Goal: Check status

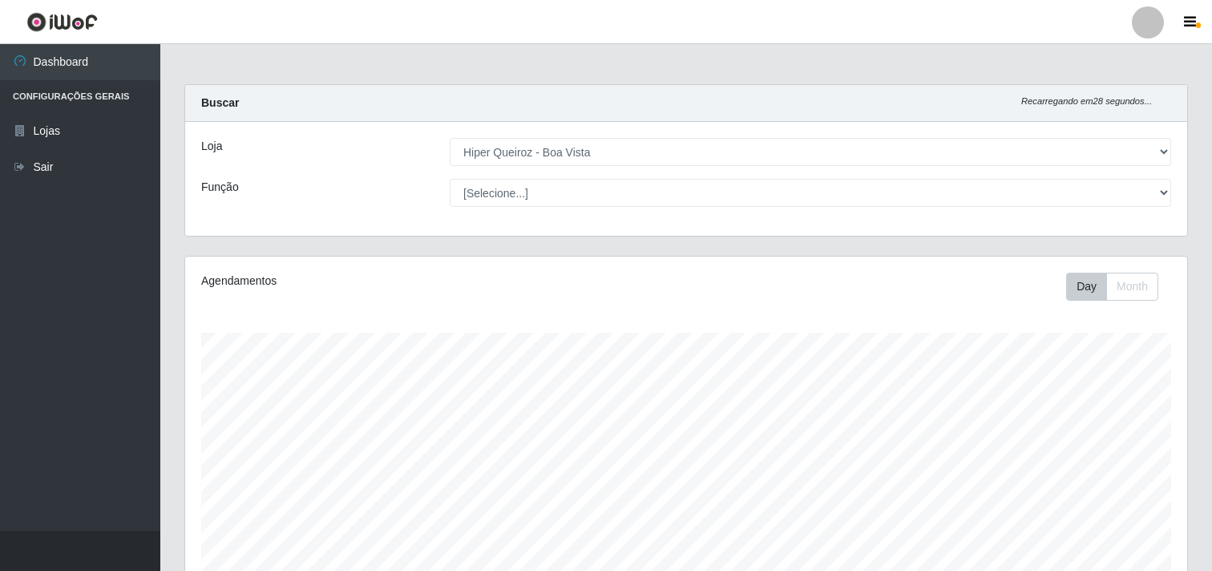
select select "514"
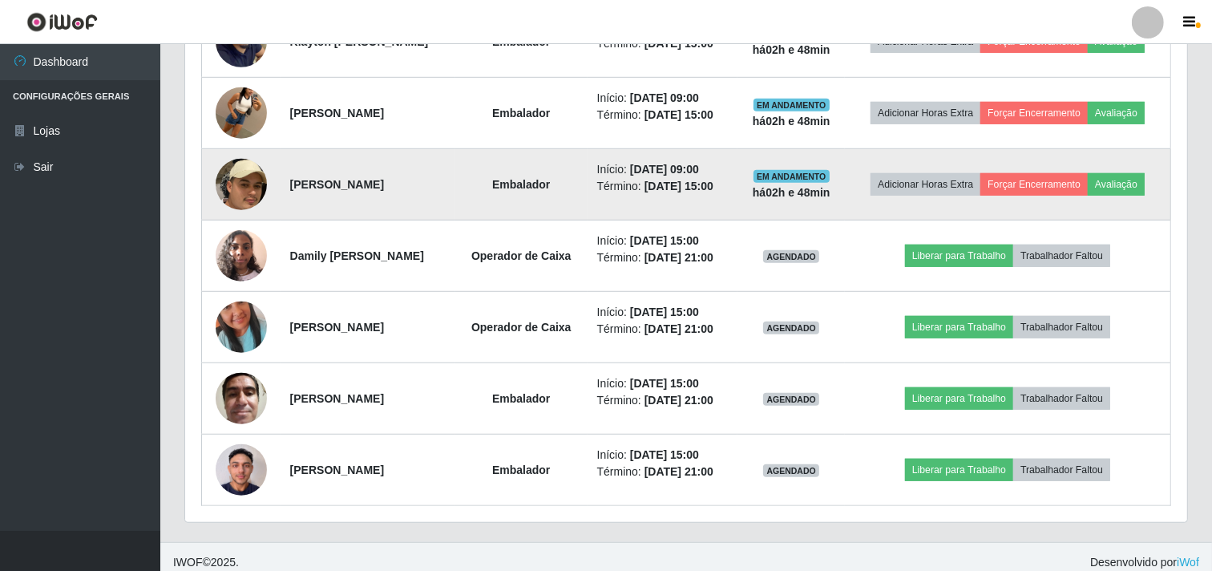
scroll to position [920, 0]
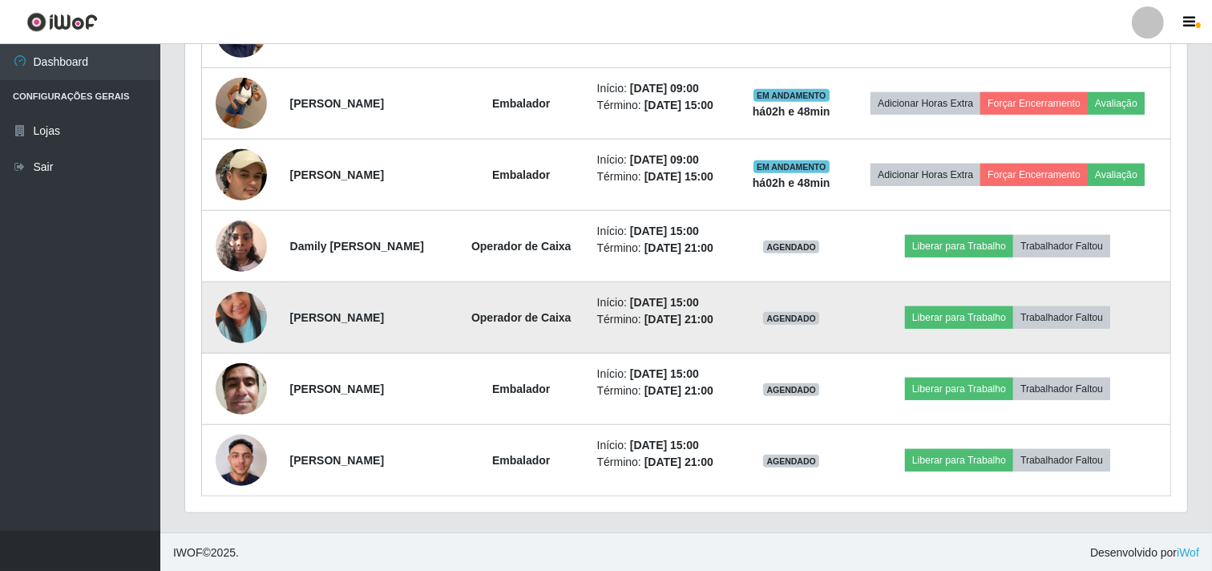
click at [248, 329] on img at bounding box center [241, 317] width 51 height 91
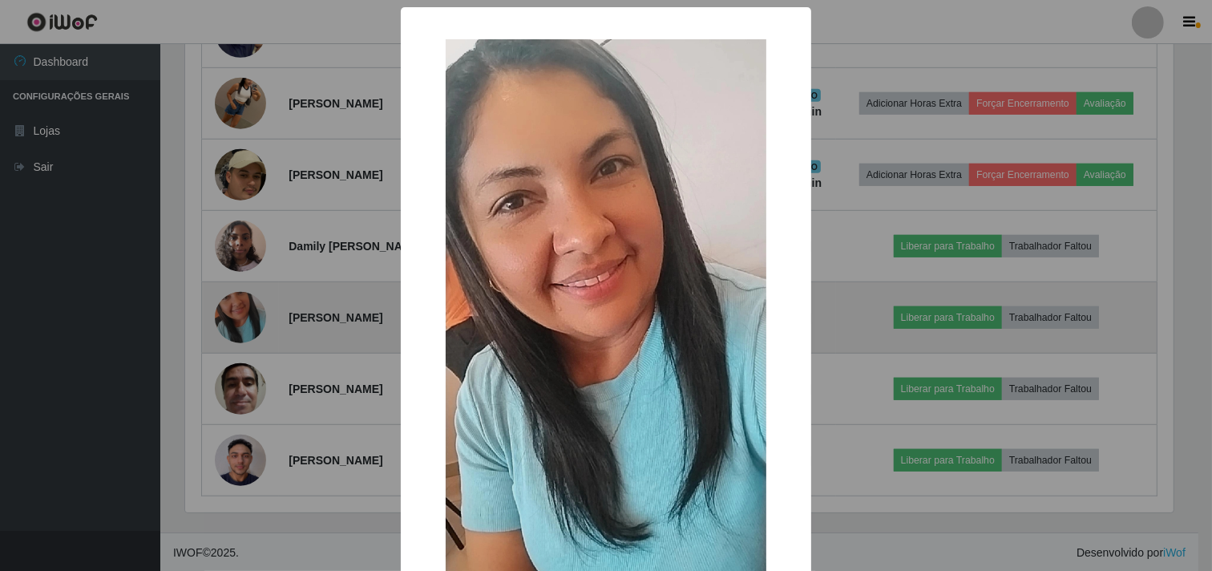
scroll to position [332, 992]
click at [248, 329] on div "× OK Cancel" at bounding box center [608, 285] width 1216 height 571
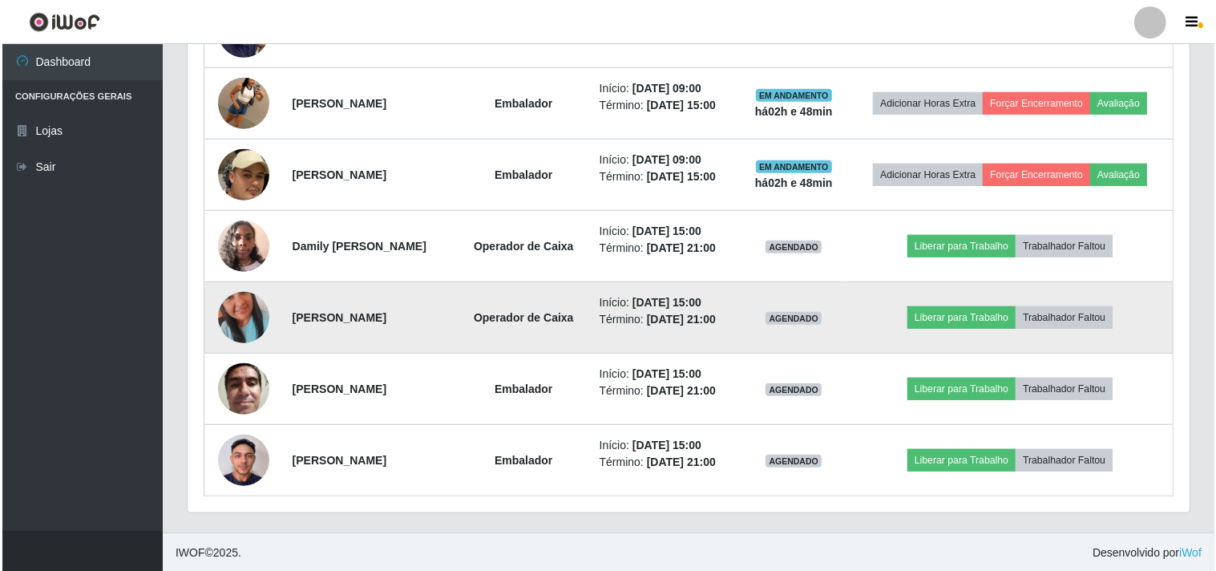
scroll to position [332, 1002]
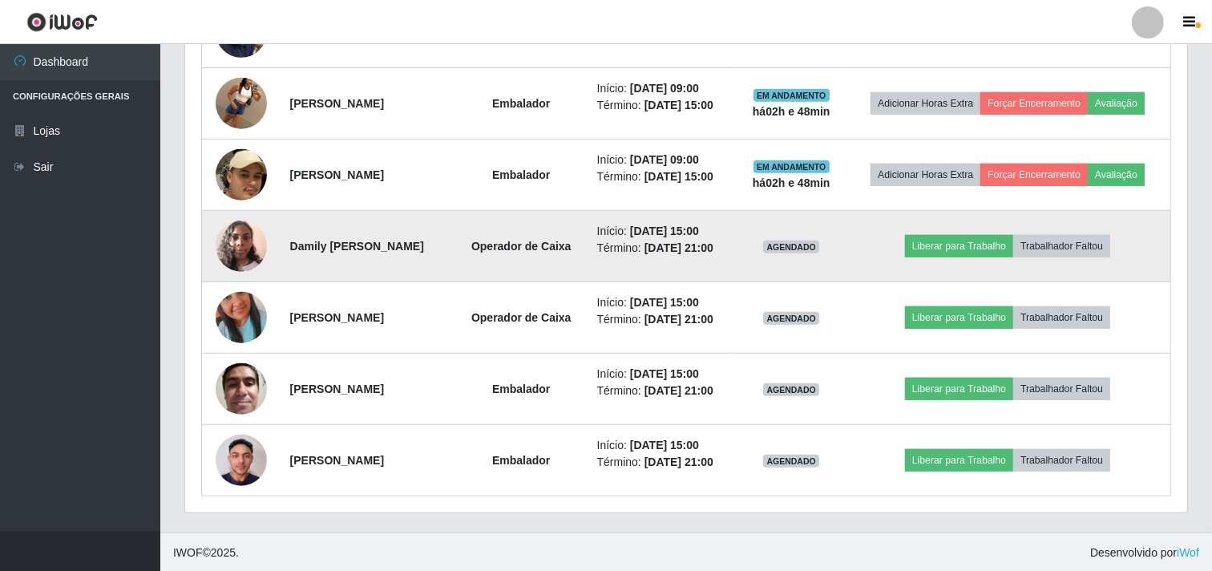
click at [212, 227] on td at bounding box center [241, 246] width 79 height 71
click at [236, 249] on img at bounding box center [241, 246] width 51 height 68
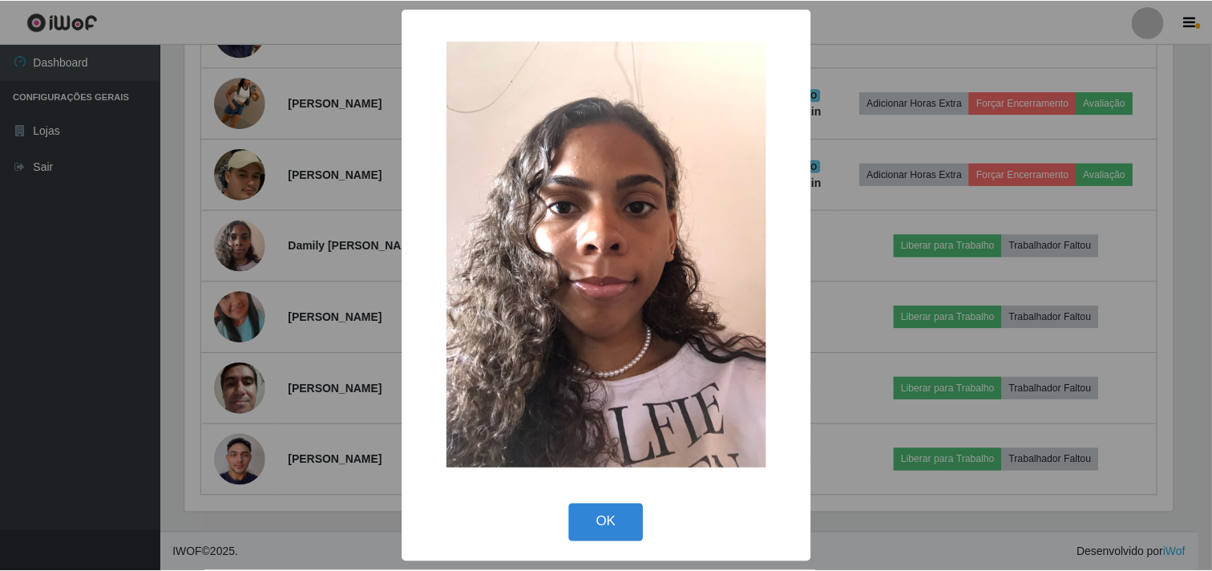
scroll to position [332, 992]
click at [243, 246] on div "× OK Cancel" at bounding box center [608, 285] width 1216 height 571
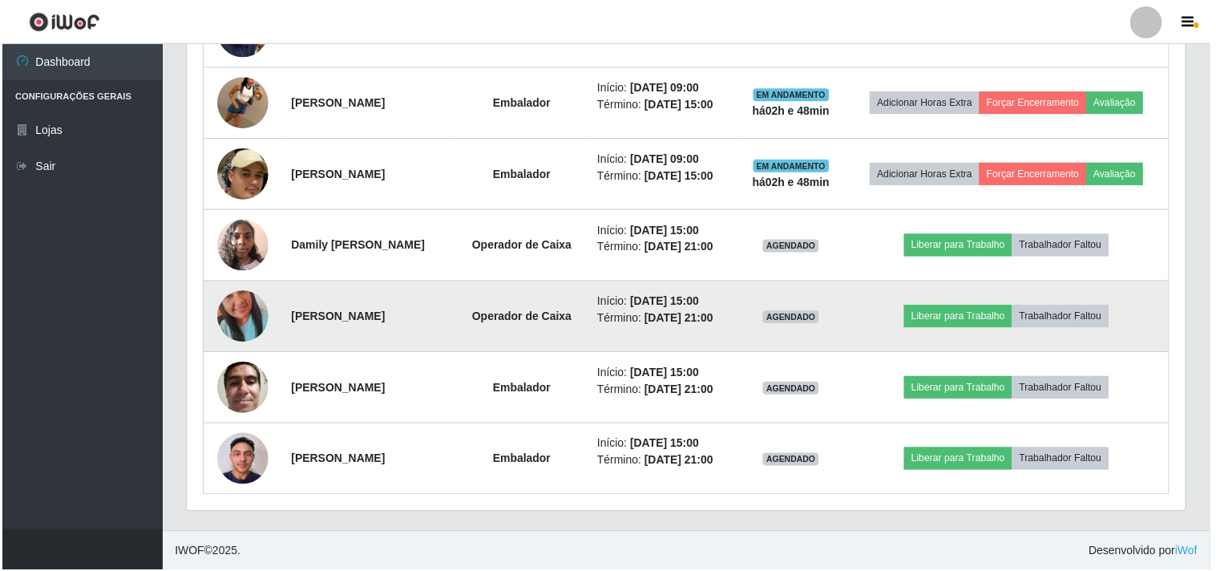
scroll to position [332, 1002]
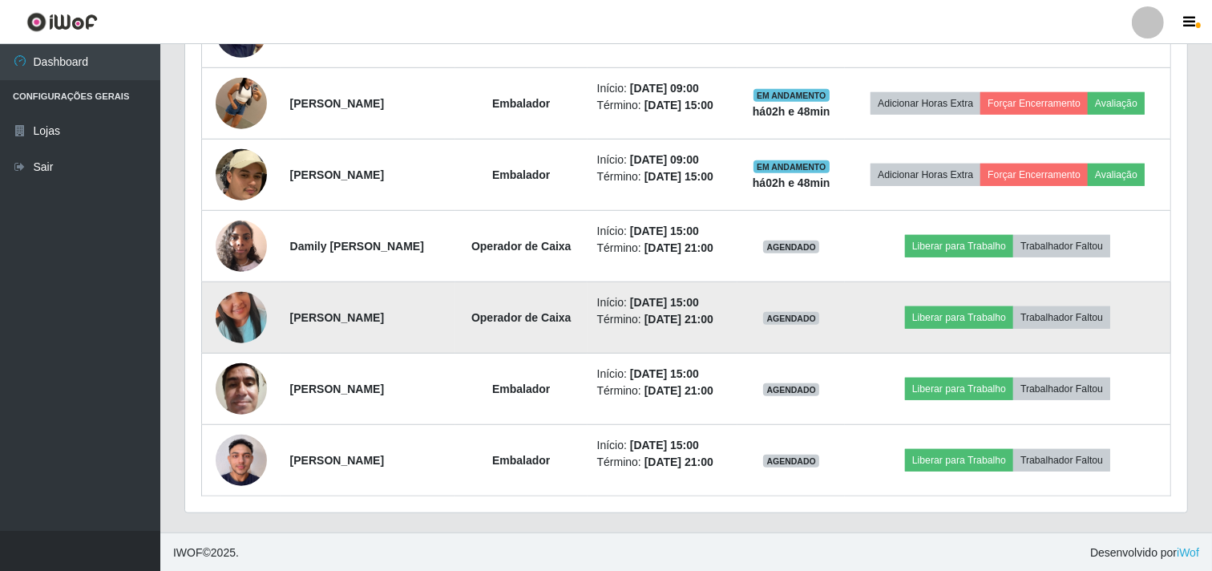
click at [235, 311] on img at bounding box center [241, 317] width 51 height 91
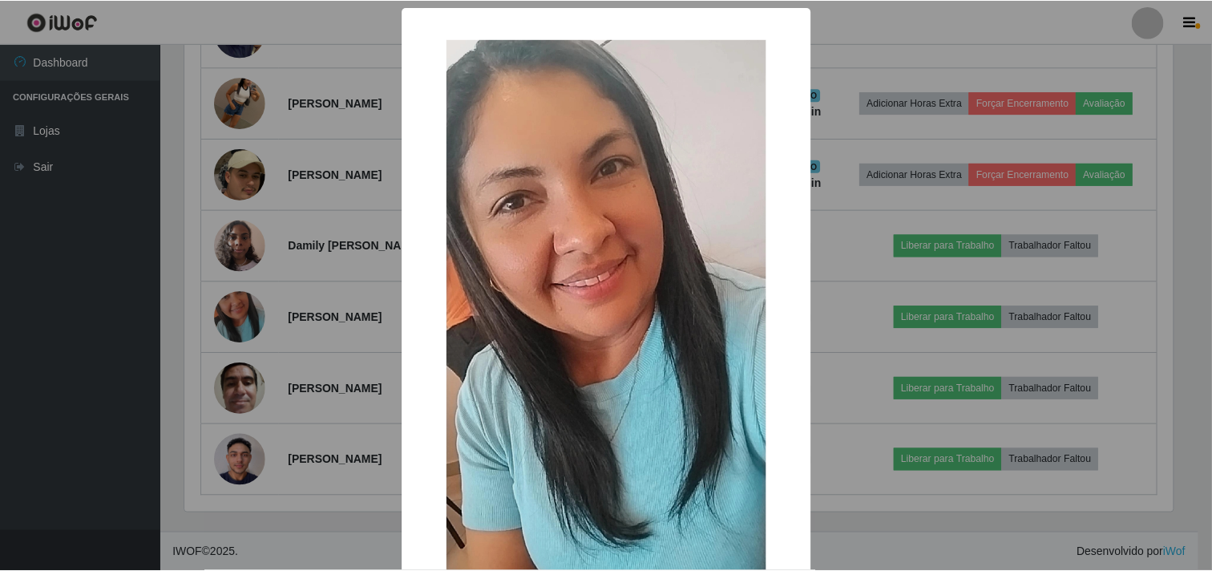
scroll to position [332, 992]
click at [233, 311] on div "× OK Cancel" at bounding box center [608, 285] width 1216 height 571
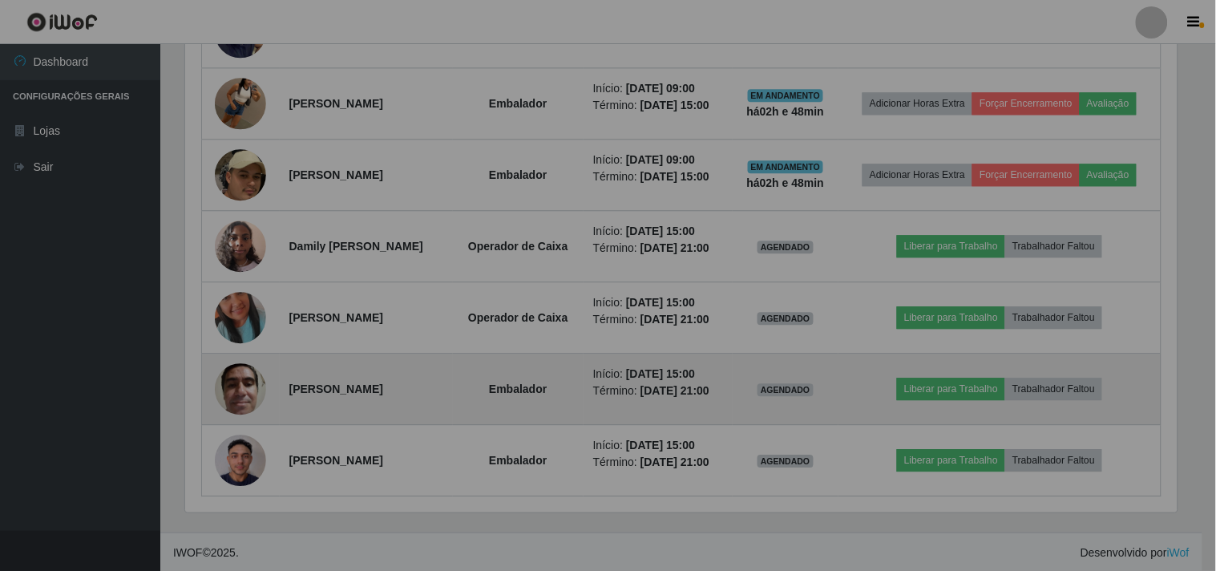
scroll to position [332, 1002]
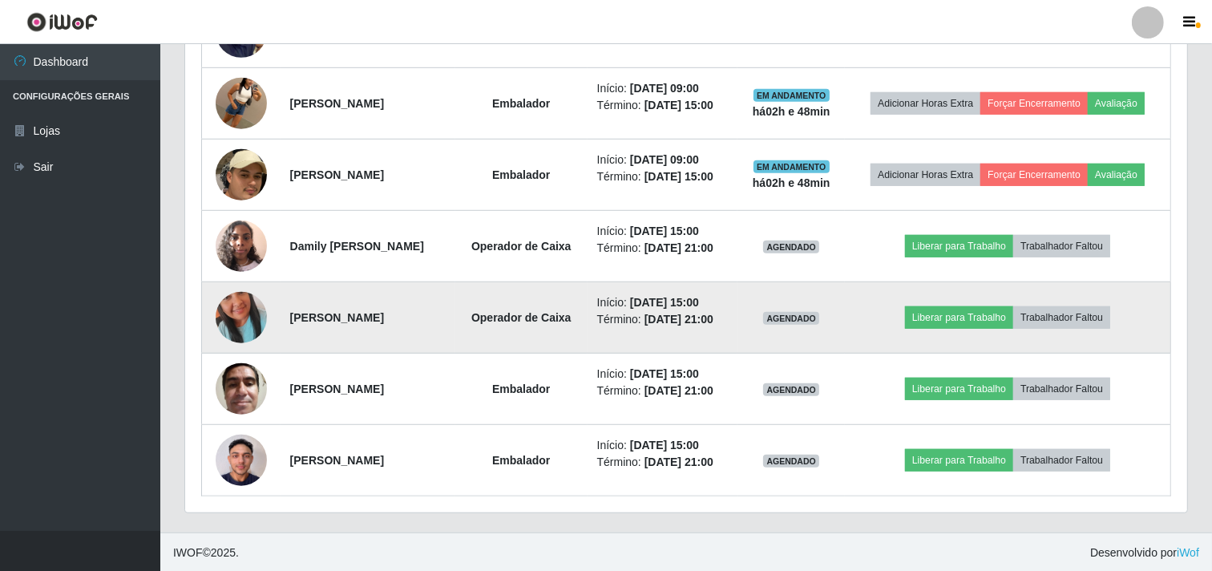
click at [244, 321] on img at bounding box center [241, 317] width 51 height 91
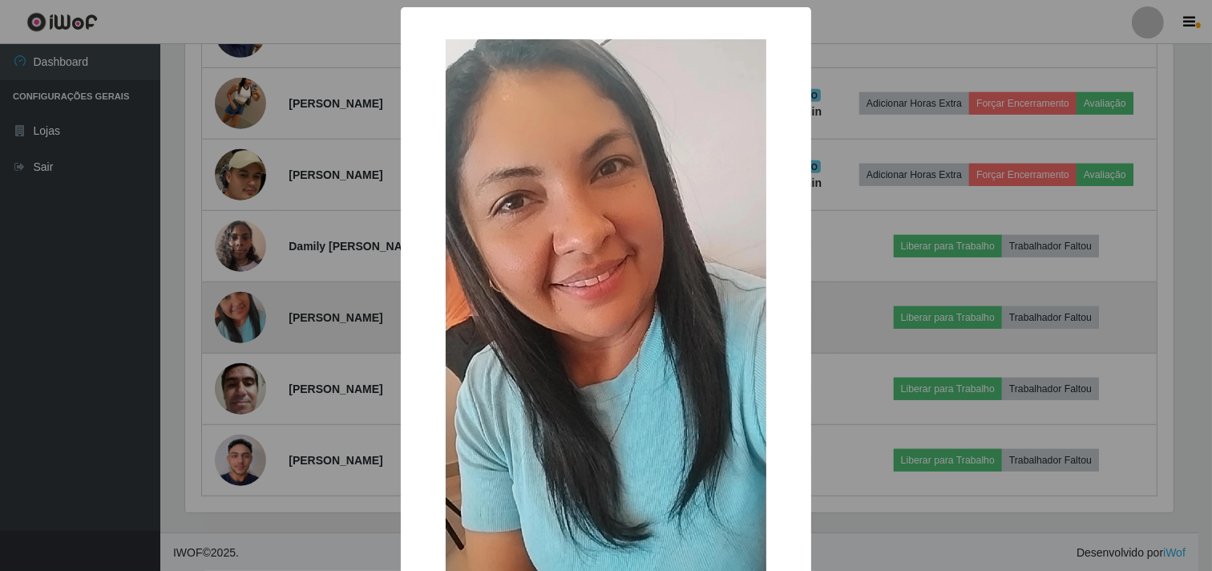
scroll to position [332, 992]
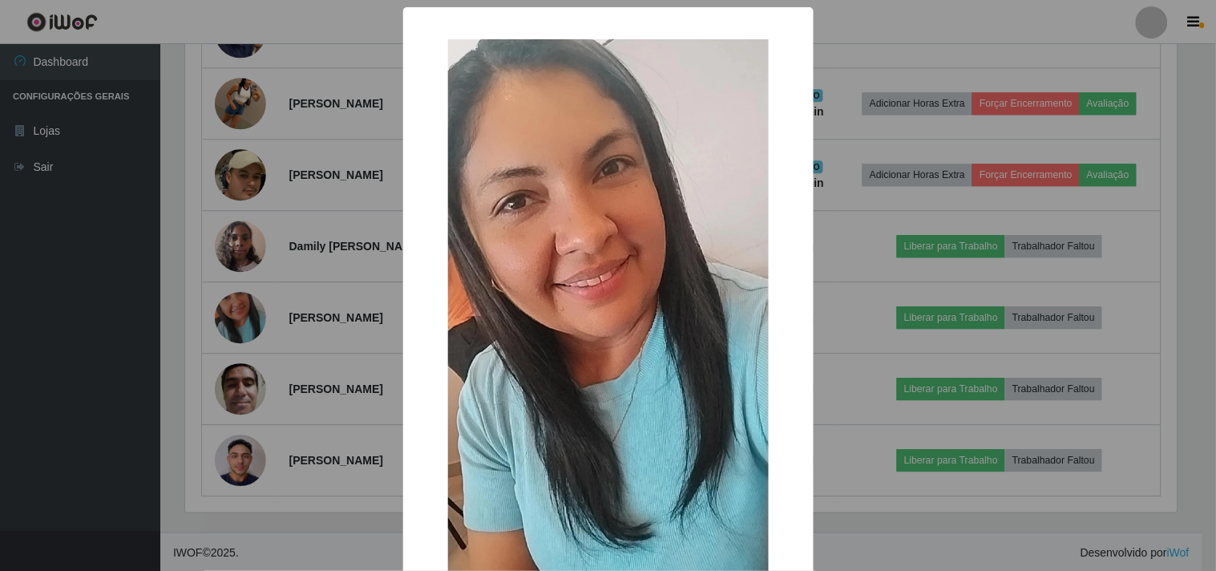
click at [225, 337] on div "× OK Cancel" at bounding box center [608, 285] width 1216 height 571
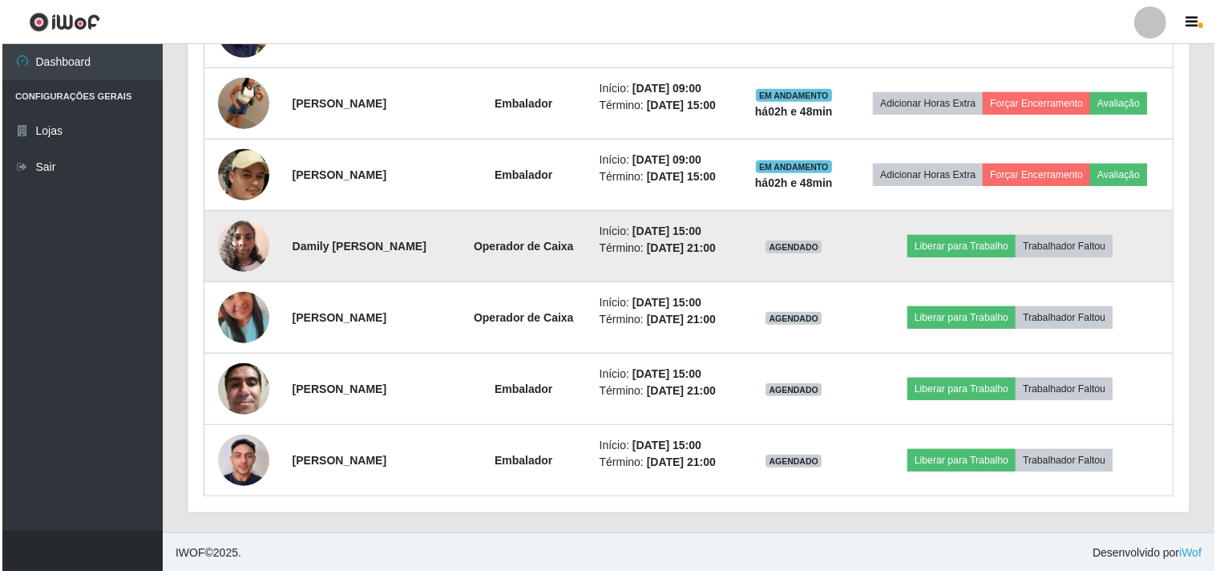
scroll to position [831, 0]
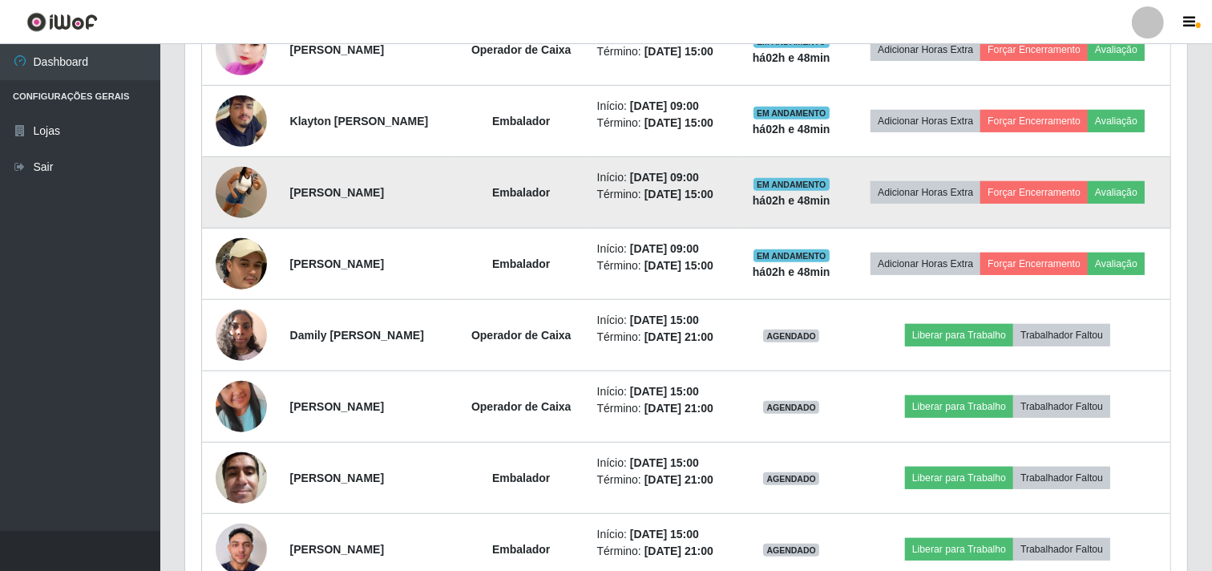
click at [233, 190] on img at bounding box center [241, 192] width 51 height 91
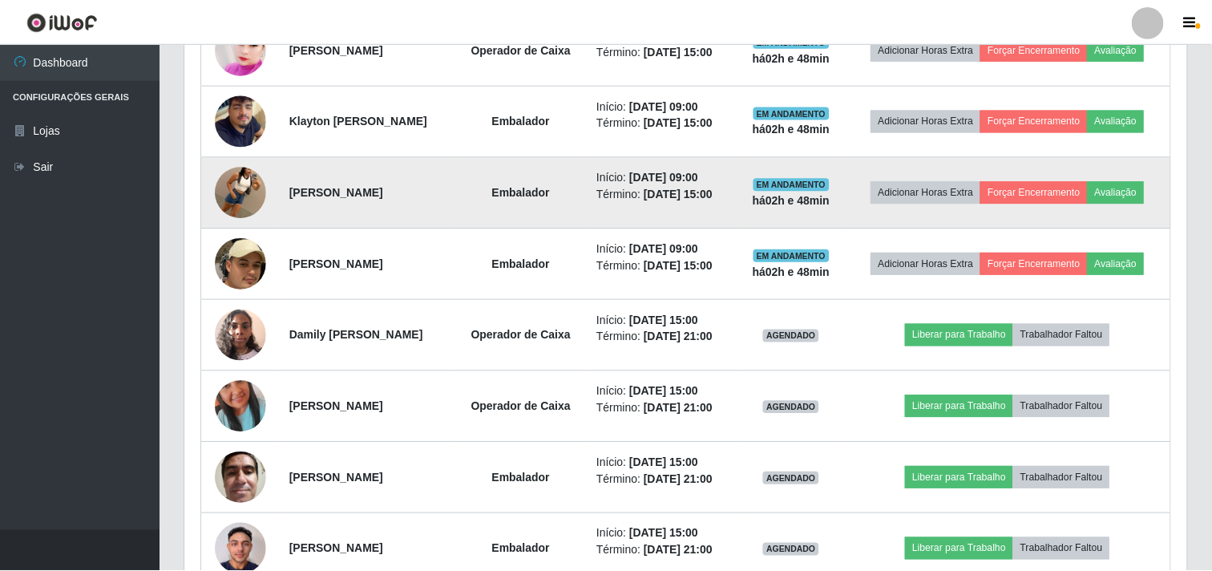
scroll to position [332, 992]
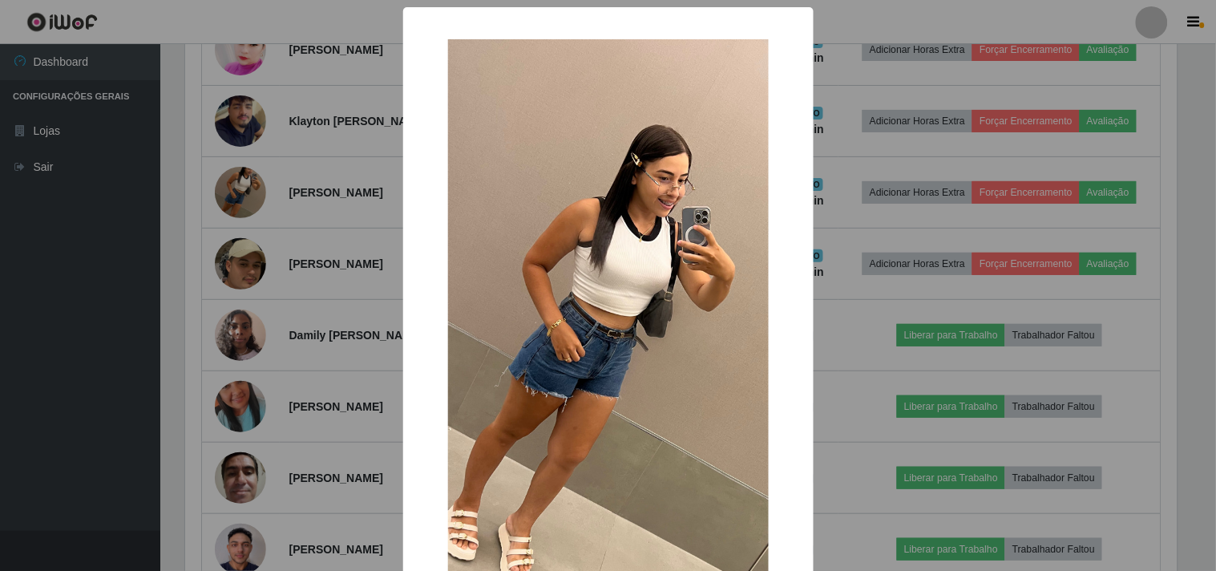
click at [240, 179] on div "× OK Cancel" at bounding box center [608, 285] width 1216 height 571
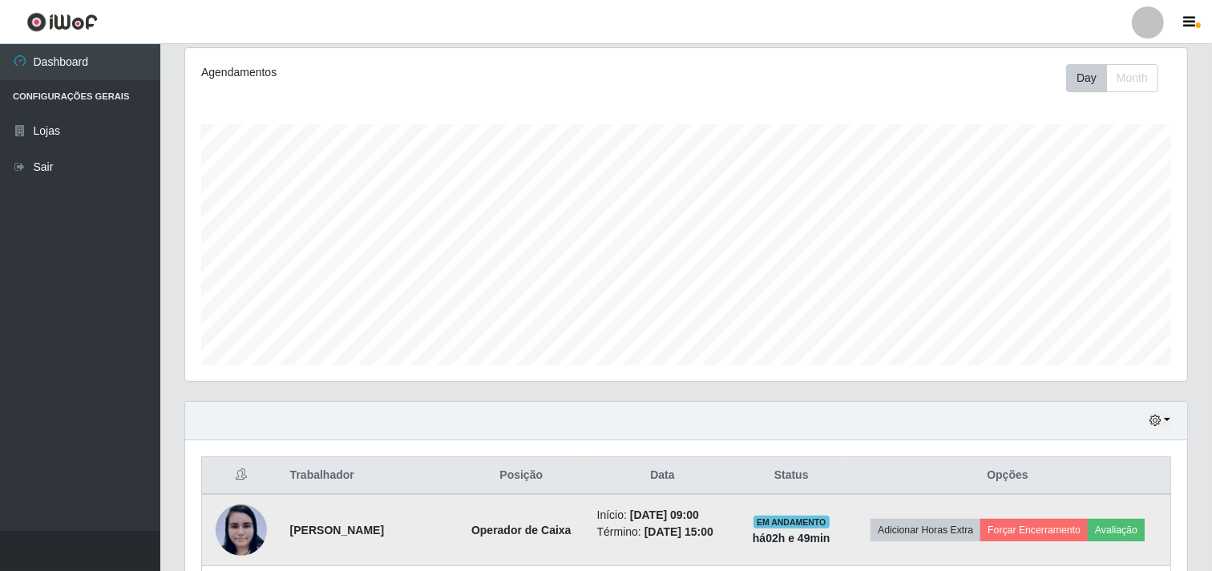
scroll to position [0, 0]
